Goal: Communication & Community: Answer question/provide support

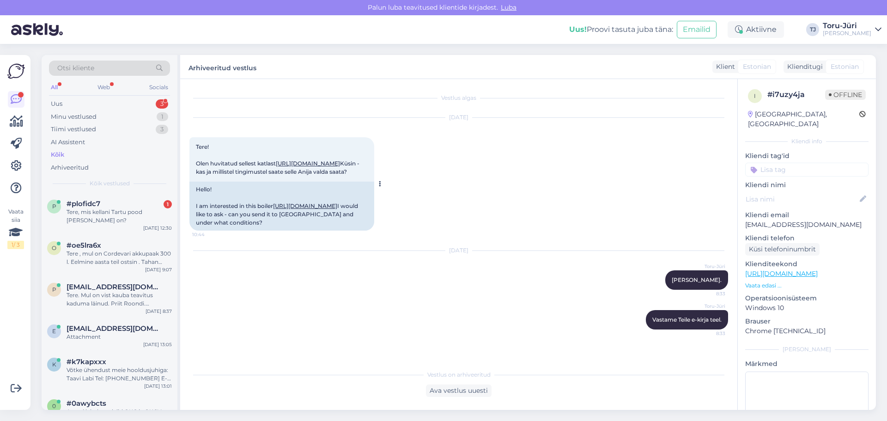
scroll to position [24, 0]
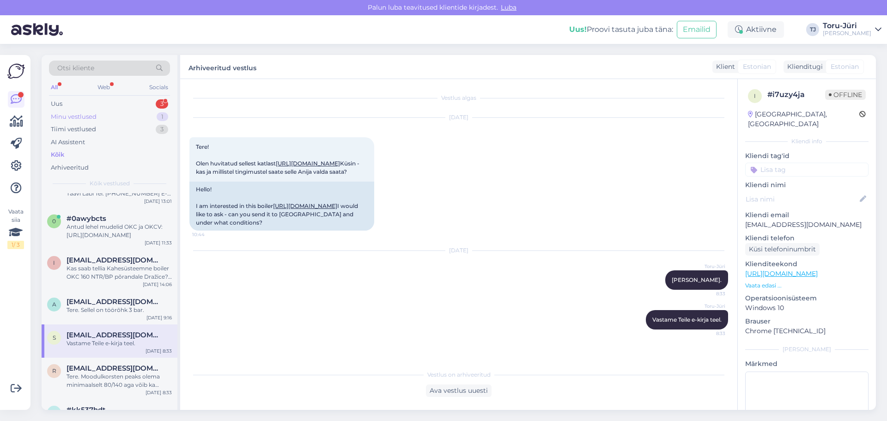
click at [79, 113] on div "Minu vestlused" at bounding box center [74, 116] width 46 height 9
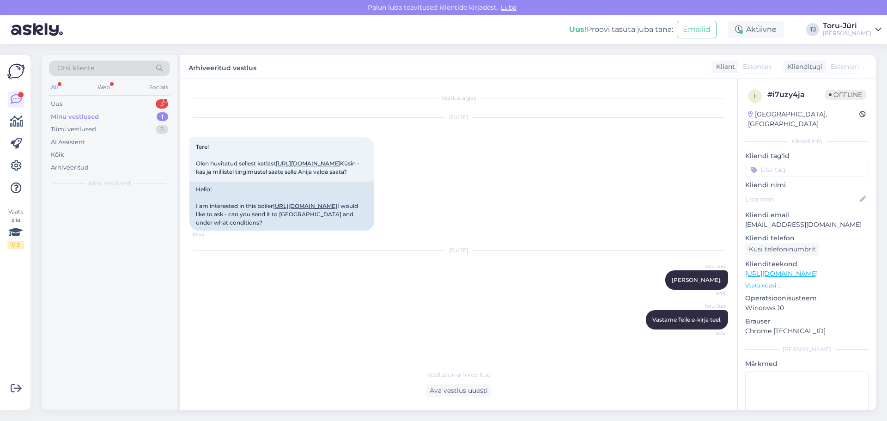
scroll to position [0, 0]
click at [76, 105] on div "Uus 3" at bounding box center [109, 103] width 121 height 13
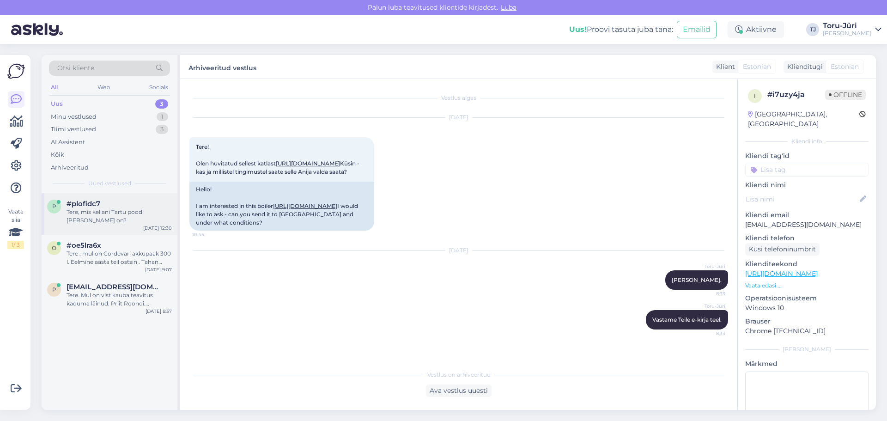
click at [114, 214] on div "Tere, mis kellani Tartu pood [PERSON_NAME] on?" at bounding box center [119, 216] width 105 height 17
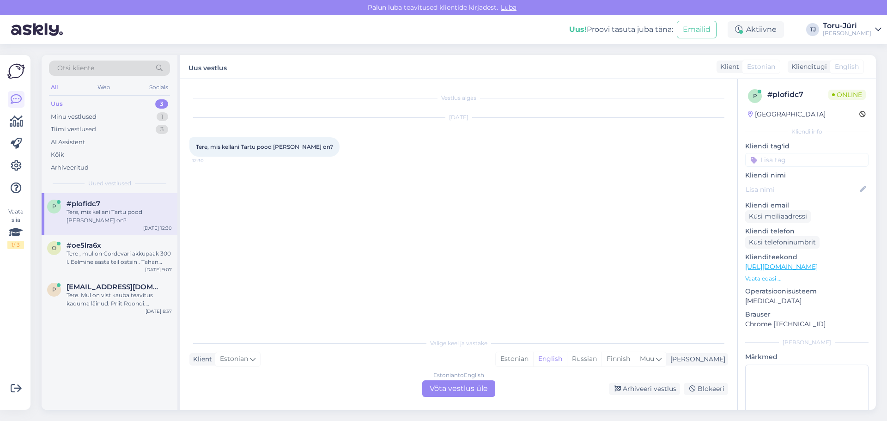
click at [461, 389] on div "Estonian to English Võta vestlus üle" at bounding box center [458, 388] width 73 height 17
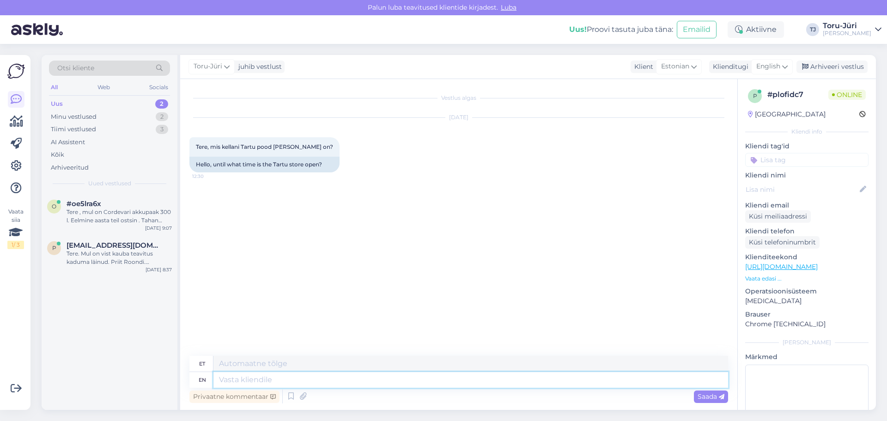
click at [269, 381] on textarea at bounding box center [470, 380] width 515 height 16
click at [784, 70] on icon at bounding box center [785, 66] width 6 height 10
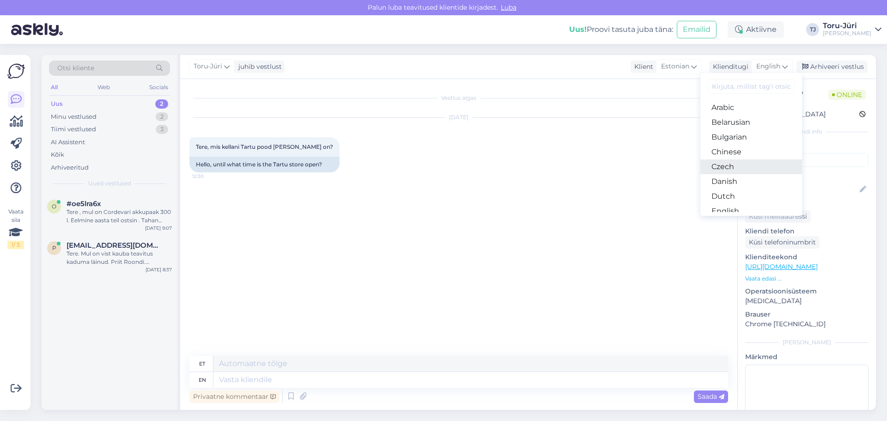
scroll to position [46, 0]
click at [741, 176] on link "Estonian" at bounding box center [751, 179] width 102 height 15
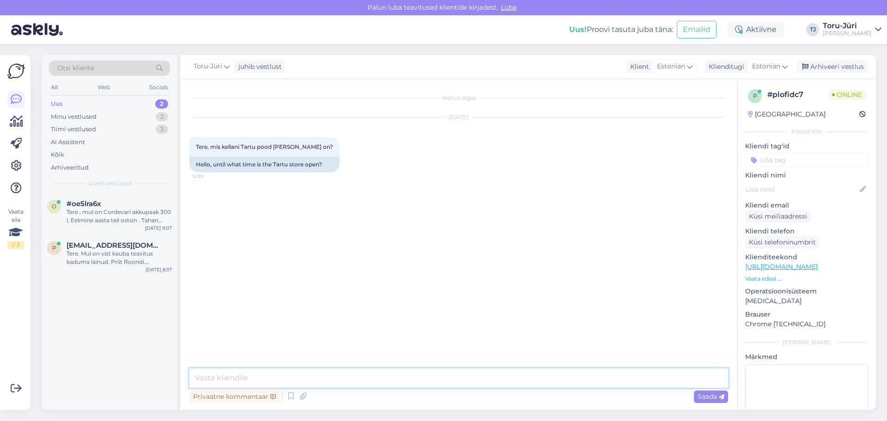
click at [270, 382] on textarea at bounding box center [458, 377] width 539 height 19
type textarea "Tere. Tartu kauplus avatud kuni 18:00"
click at [704, 396] on span "Saada" at bounding box center [710, 396] width 27 height 8
click at [129, 212] on div "Tere , mul on Cordevari akkupaak 300 l. Eelmine aasta teil ostsin . Tahan [PERS…" at bounding box center [119, 216] width 105 height 17
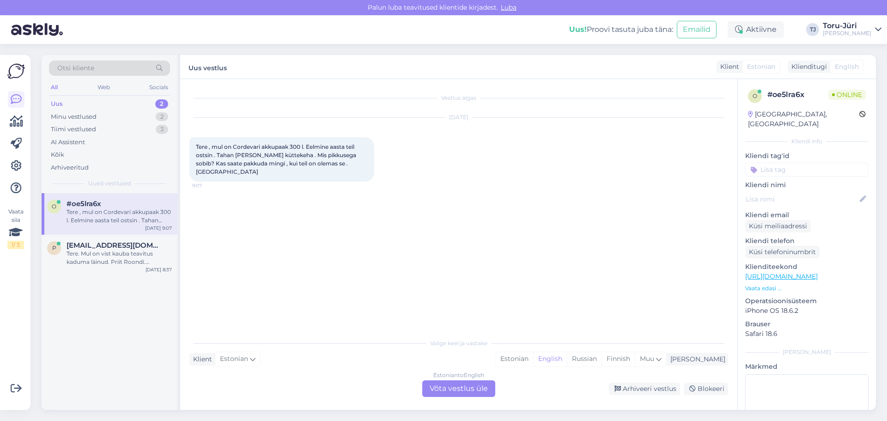
click at [454, 385] on div "Estonian to English Võta vestlus üle" at bounding box center [458, 388] width 73 height 17
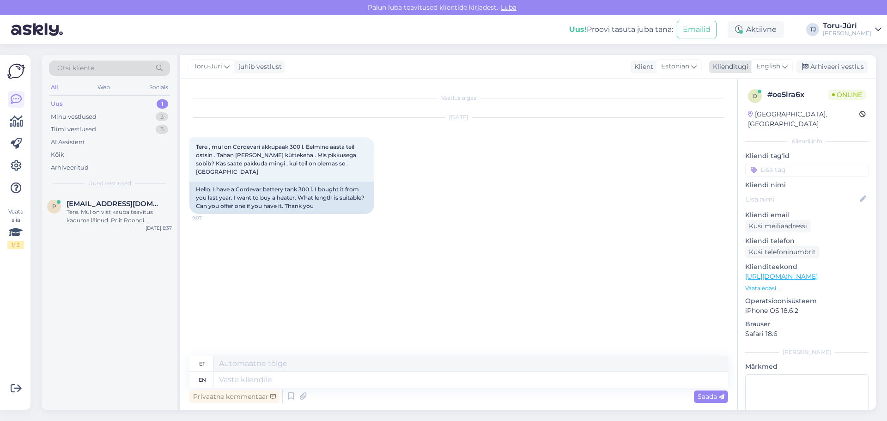
click at [787, 67] on icon at bounding box center [785, 66] width 6 height 10
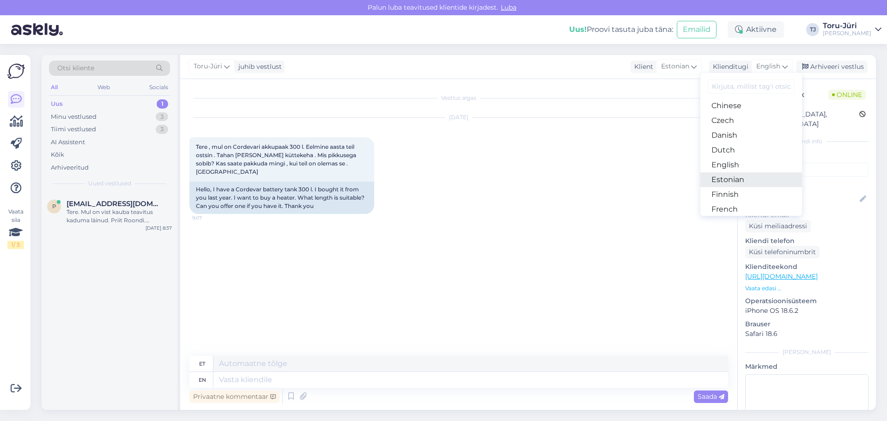
click at [739, 178] on link "Estonian" at bounding box center [751, 179] width 102 height 15
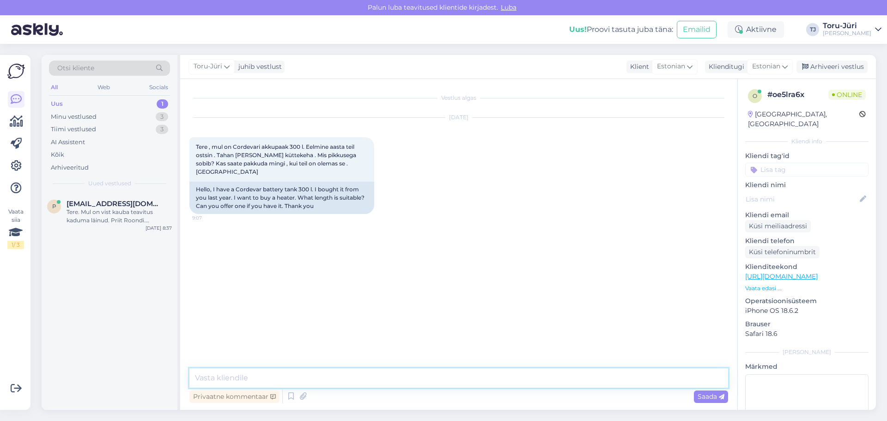
click at [261, 381] on textarea at bounding box center [458, 377] width 539 height 19
paste textarea "[URL][DOMAIN_NAME]"
type textarea "Tere. Sobib näiteks selline: [URL][DOMAIN_NAME]"
click at [715, 399] on span "Saada" at bounding box center [710, 396] width 27 height 8
click at [105, 212] on div "Tere. Mul on vist kauba teavitus kaduma läinud. Priit Roondi. [DOMAIN_NAME][URL…" at bounding box center [119, 216] width 105 height 17
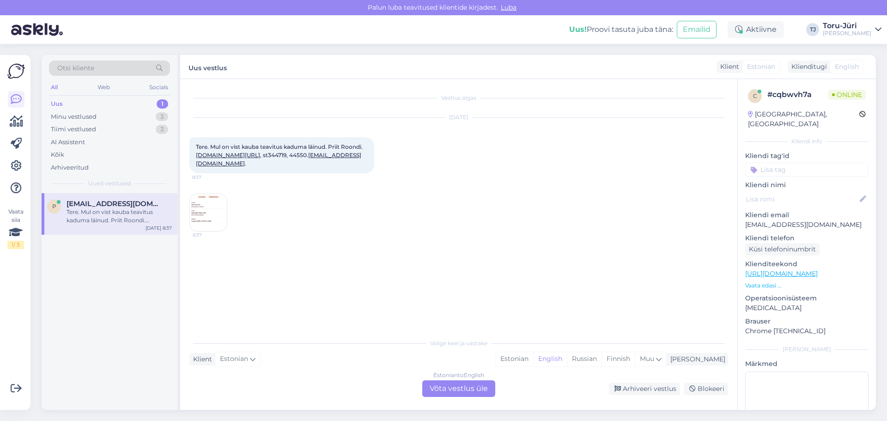
click at [204, 198] on img at bounding box center [208, 212] width 37 height 37
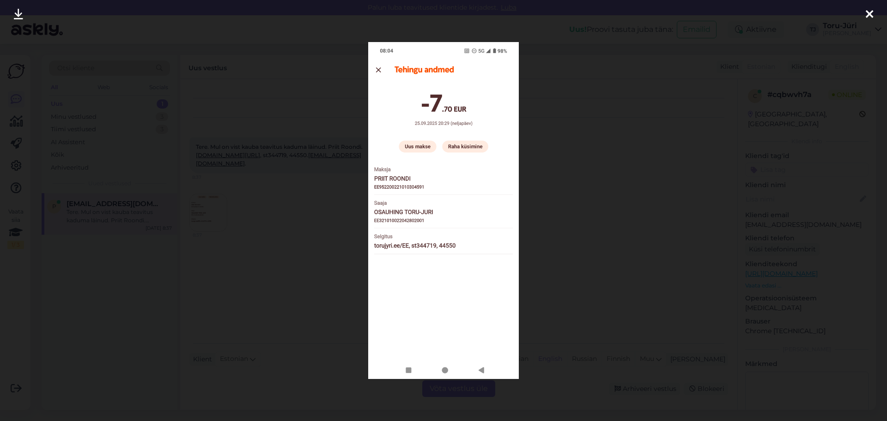
click at [277, 182] on div at bounding box center [443, 210] width 887 height 421
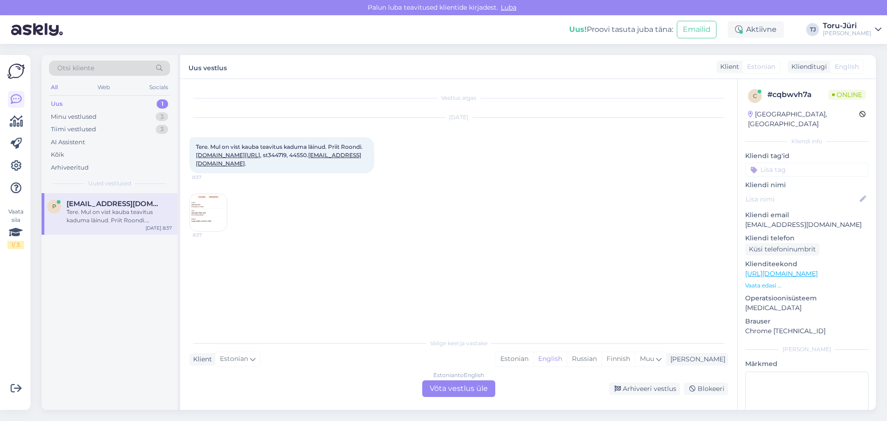
click at [406, 239] on div "Vestlus algas [DATE] Tere. Mul on vist kauba teavitus kaduma läinud. Priit Roon…" at bounding box center [462, 206] width 547 height 237
click at [116, 221] on div "Tere. Mul on vist kauba teavitus kaduma läinud. Priit Roondi. [DOMAIN_NAME][URL…" at bounding box center [119, 216] width 105 height 17
click at [464, 391] on div "Estonian to English Võta vestlus üle" at bounding box center [458, 388] width 73 height 17
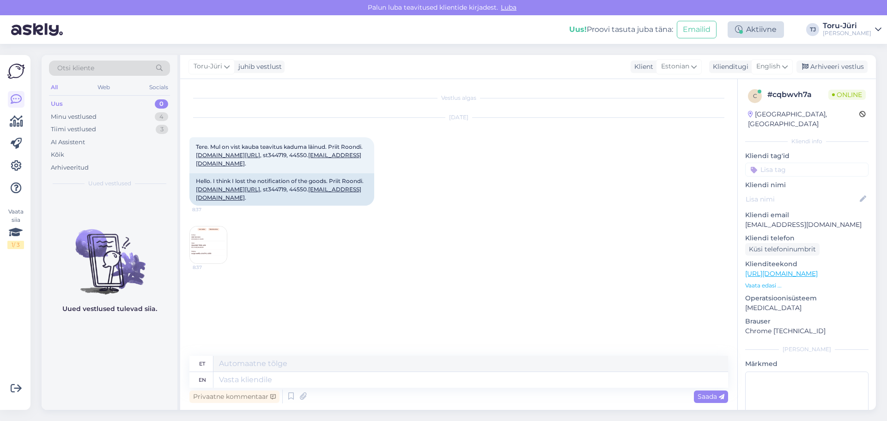
click at [784, 33] on div "Aktiivne" at bounding box center [756, 29] width 56 height 17
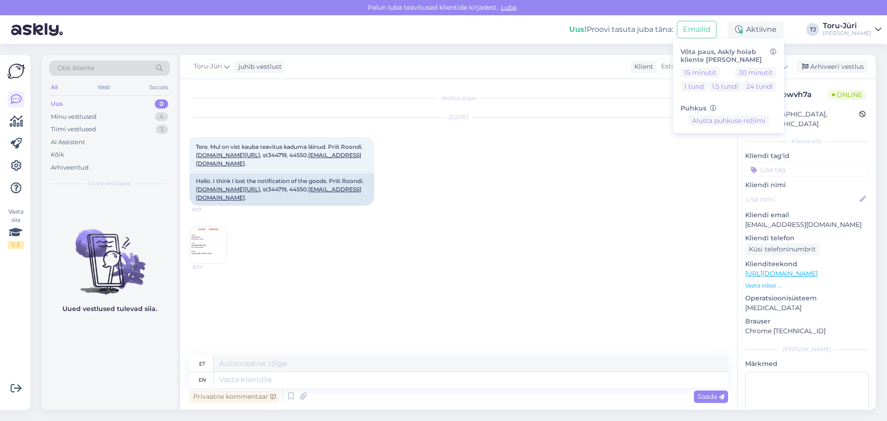
click at [449, 273] on div "Vestlus algas [DATE] Tere. Mul on vist kauba teavitus kaduma läinud. Priit Roon…" at bounding box center [462, 217] width 547 height 259
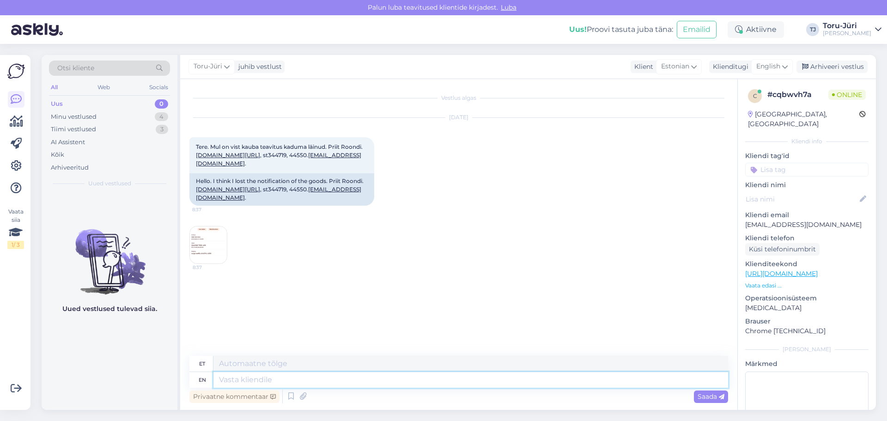
click at [315, 380] on textarea at bounding box center [470, 380] width 515 height 16
click at [206, 228] on img at bounding box center [208, 244] width 37 height 37
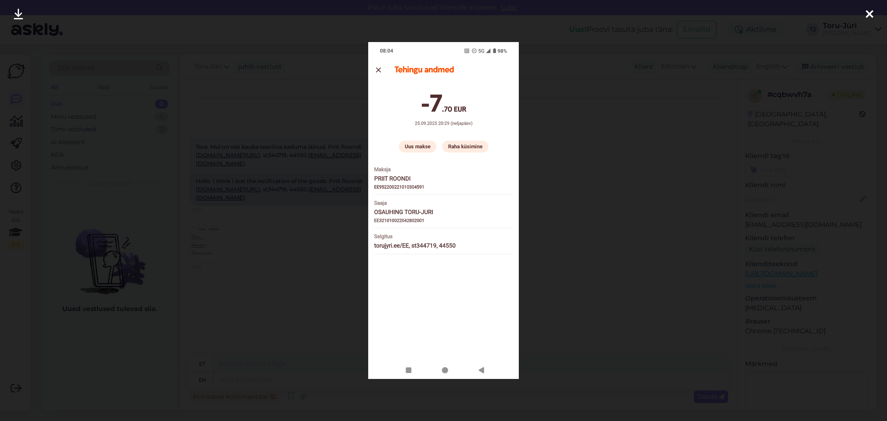
click at [874, 12] on div at bounding box center [869, 14] width 18 height 29
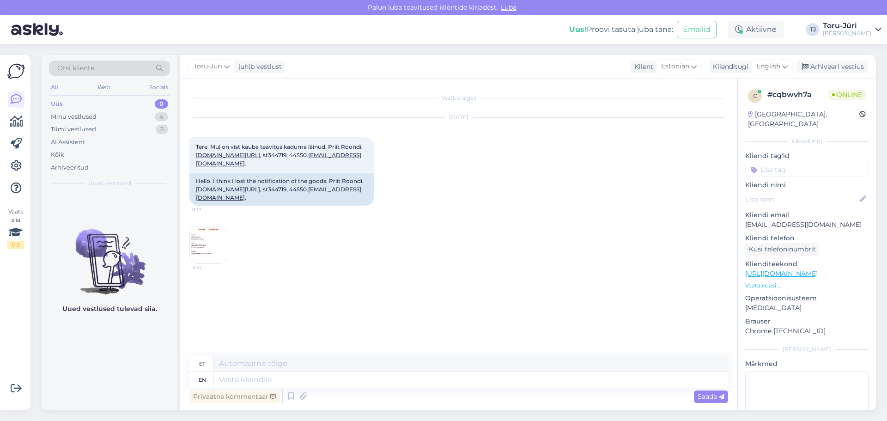
click at [564, 239] on div "[DATE] Tere. Mul on vist kauba teavitus kaduma läinud. Priit Roondi. [DOMAIN_NA…" at bounding box center [458, 191] width 539 height 166
click at [208, 226] on img at bounding box center [208, 244] width 37 height 37
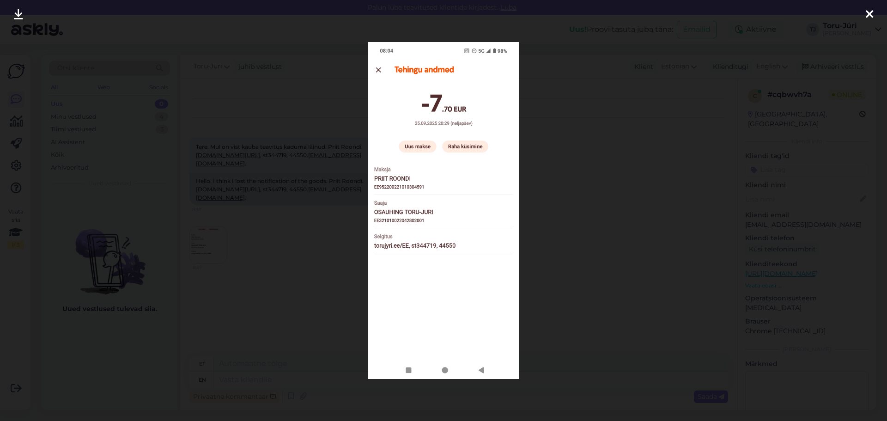
click at [879, 18] on div at bounding box center [443, 210] width 887 height 421
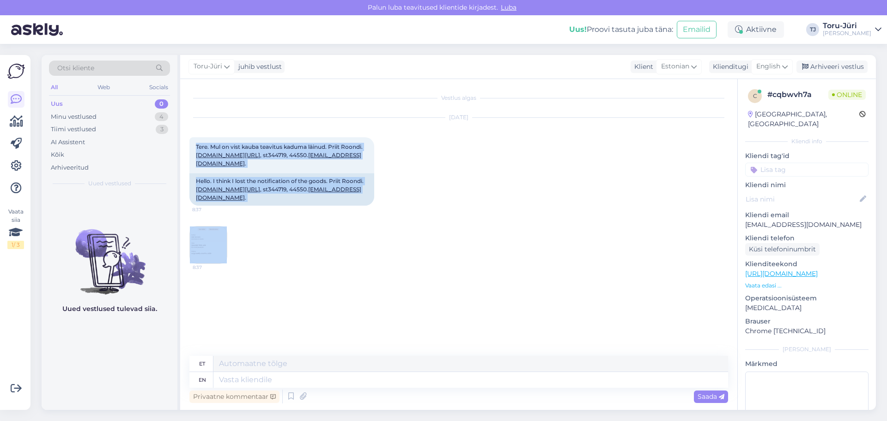
drag, startPoint x: 196, startPoint y: 148, endPoint x: 246, endPoint y: 243, distance: 107.4
click at [246, 243] on div "[DATE] Tere. Mul on vist kauba teavitus kaduma läinud. Priit Roondi. [DOMAIN_NA…" at bounding box center [458, 191] width 539 height 166
drag, startPoint x: 193, startPoint y: 145, endPoint x: 230, endPoint y: 240, distance: 101.8
click at [230, 240] on div "[DATE] Tere. Mul on vist kauba teavitus kaduma läinud. Priit Roondi. [DOMAIN_NA…" at bounding box center [458, 191] width 539 height 166
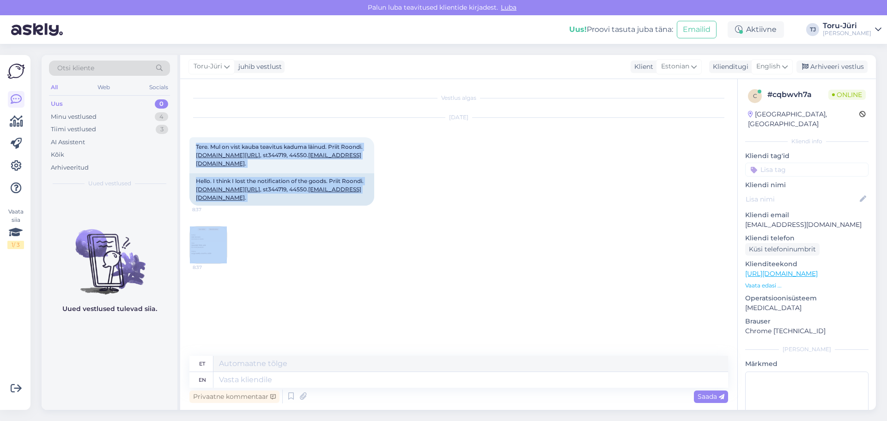
click at [230, 240] on div "[DATE] Tere. Mul on vist kauba teavitus kaduma läinud. Priit Roondi. [DOMAIN_NA…" at bounding box center [458, 191] width 539 height 166
drag, startPoint x: 193, startPoint y: 149, endPoint x: 230, endPoint y: 240, distance: 98.5
click at [230, 240] on div "[DATE] Tere. Mul on vist kauba teavitus kaduma läinud. Priit Roondi. [DOMAIN_NA…" at bounding box center [458, 191] width 539 height 166
click at [309, 218] on div "[DATE] Tere. Mul on vist kauba teavitus kaduma läinud. Priit Roondi. [DOMAIN_NA…" at bounding box center [458, 191] width 539 height 166
drag, startPoint x: 195, startPoint y: 144, endPoint x: 235, endPoint y: 249, distance: 112.0
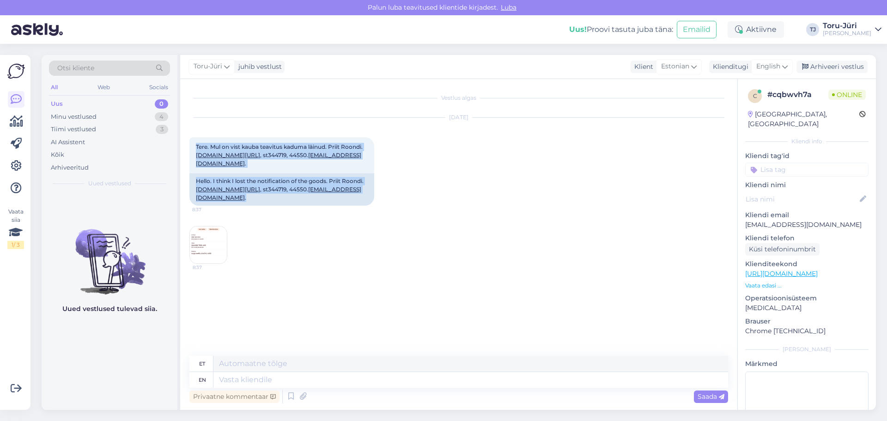
click at [235, 249] on div "[DATE] Tere. Mul on vist kauba teavitus kaduma läinud. Priit Roondi. [DOMAIN_NA…" at bounding box center [458, 191] width 539 height 166
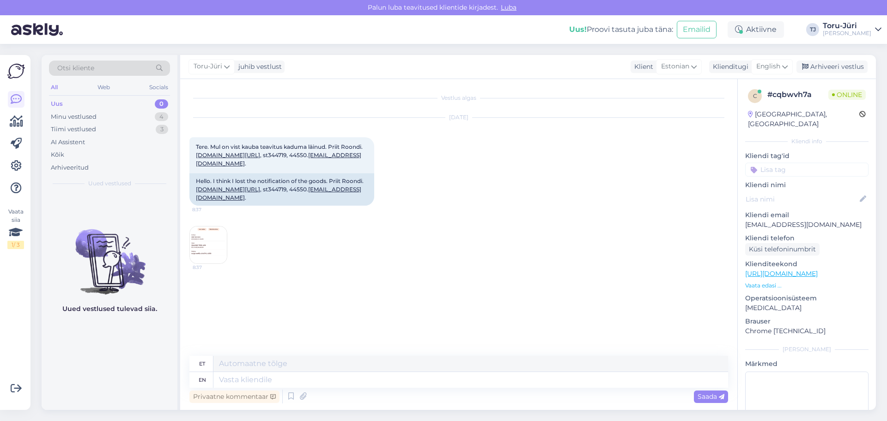
click at [260, 222] on div "[DATE] Tere. Mul on vist kauba teavitus kaduma läinud. Priit Roondi. [DOMAIN_NA…" at bounding box center [458, 191] width 539 height 166
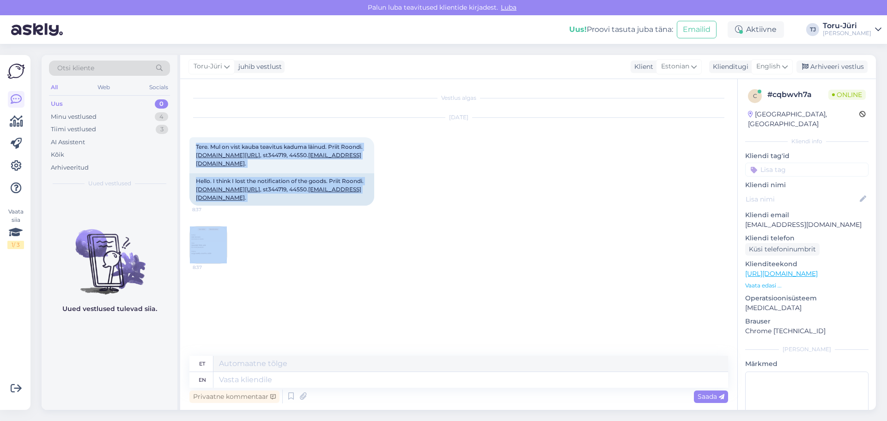
drag, startPoint x: 190, startPoint y: 146, endPoint x: 238, endPoint y: 231, distance: 98.0
click at [238, 231] on div "[DATE] Tere. Mul on vist kauba teavitus kaduma läinud. Priit Roondi. [DOMAIN_NA…" at bounding box center [458, 191] width 539 height 166
click at [327, 218] on div "[DATE] Tere. Mul on vist kauba teavitus kaduma läinud. Priit Roondi. [DOMAIN_NA…" at bounding box center [458, 191] width 539 height 166
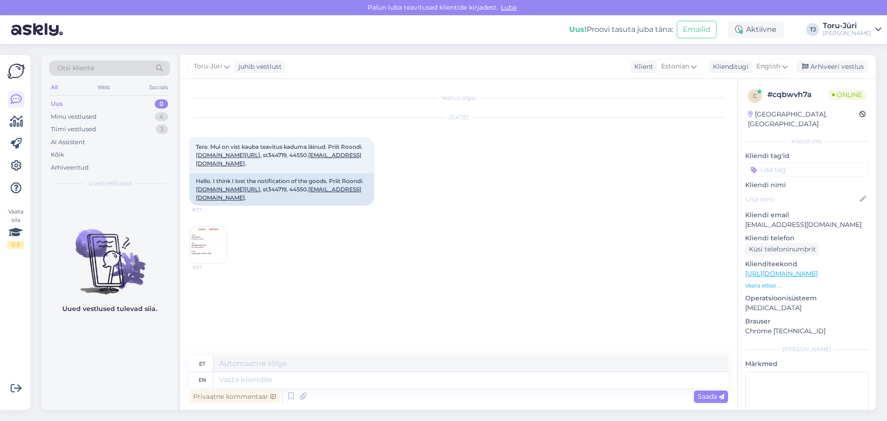
click at [207, 242] on img at bounding box center [208, 244] width 37 height 37
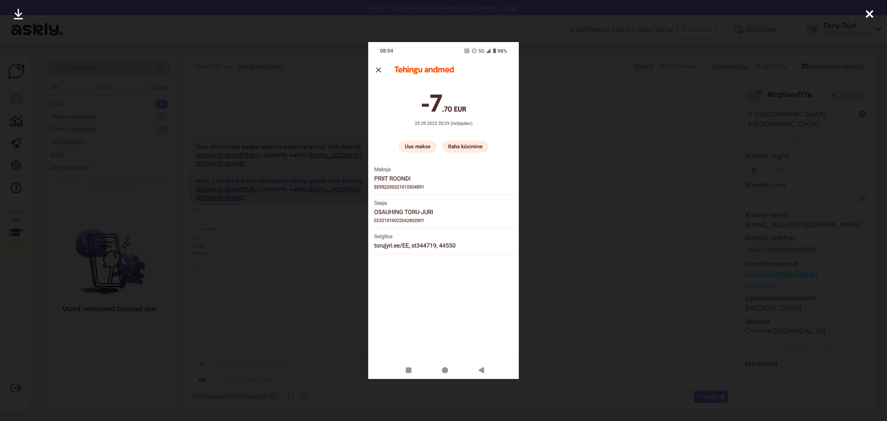
click at [868, 14] on icon at bounding box center [869, 15] width 7 height 12
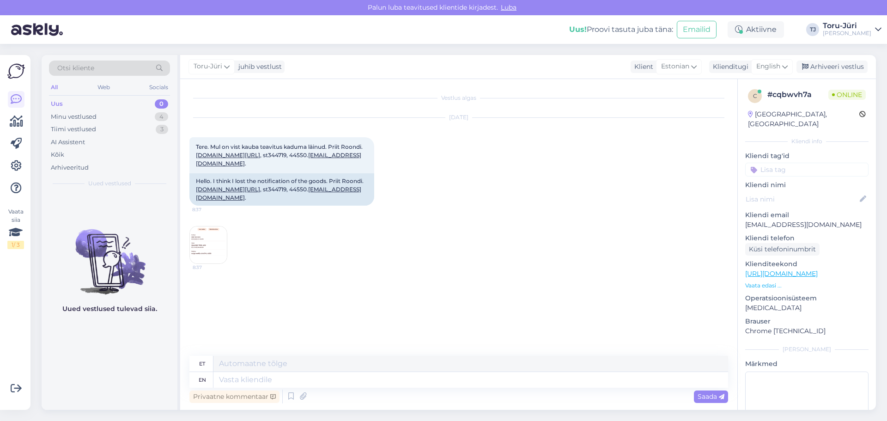
click at [451, 232] on div "[DATE] Tere. Mul on vist kauba teavitus kaduma läinud. Priit Roondi. [DOMAIN_NA…" at bounding box center [458, 191] width 539 height 166
click at [95, 119] on div "Minu vestlused" at bounding box center [74, 116] width 46 height 9
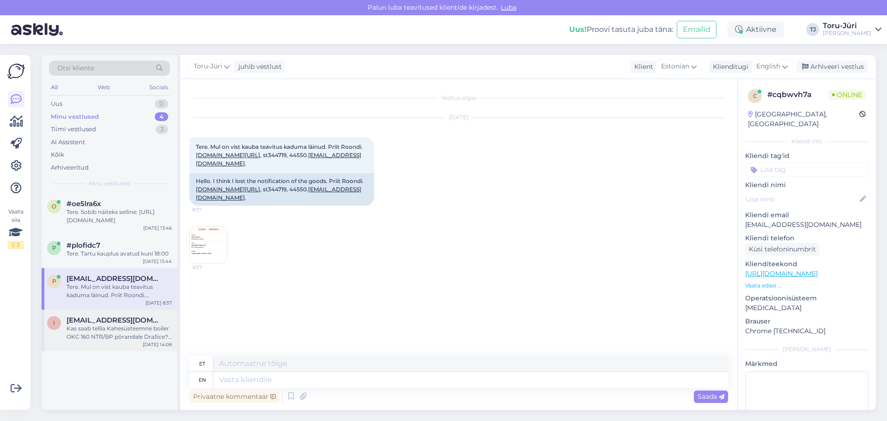
click at [107, 337] on div "Kas saab tellia Kahesüsteemne boiler OKC 160 NTR/BP põrandale Dražice? soovin k…" at bounding box center [119, 332] width 105 height 17
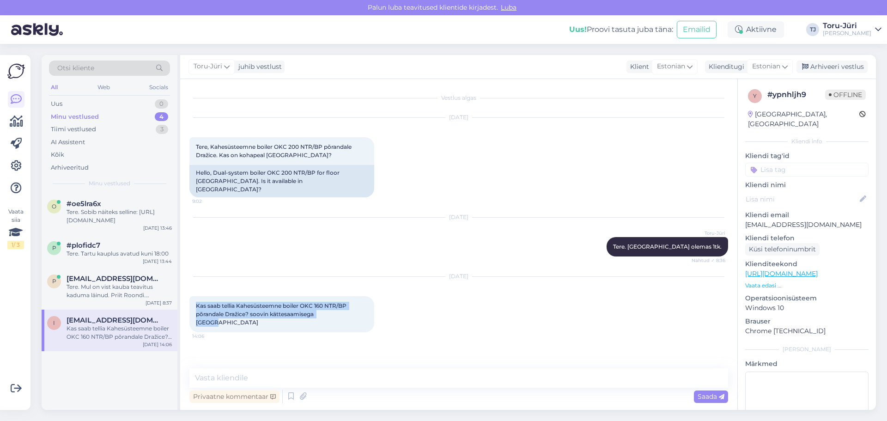
drag, startPoint x: 196, startPoint y: 296, endPoint x: 335, endPoint y: 307, distance: 139.9
click at [335, 307] on div "Kas saab tellia Kahesüsteemne boiler OKC 160 NTR/BP põrandale Dražice? soovin k…" at bounding box center [281, 314] width 185 height 36
